Goal: Navigation & Orientation: Find specific page/section

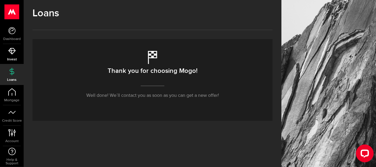
click at [17, 58] on span "Invest" at bounding box center [12, 60] width 24 height 4
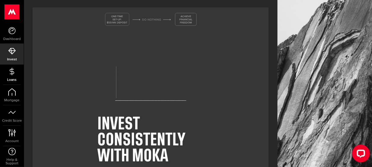
click at [15, 75] on link "Loans" at bounding box center [12, 75] width 24 height 20
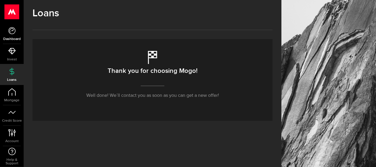
click at [14, 34] on icon at bounding box center [11, 30] width 7 height 7
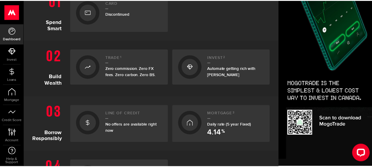
scroll to position [148, 0]
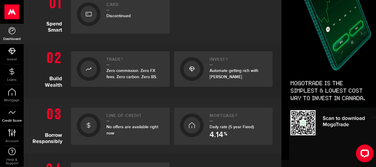
click at [13, 120] on span "Credit Score" at bounding box center [12, 121] width 24 height 4
